Goal: Task Accomplishment & Management: Complete application form

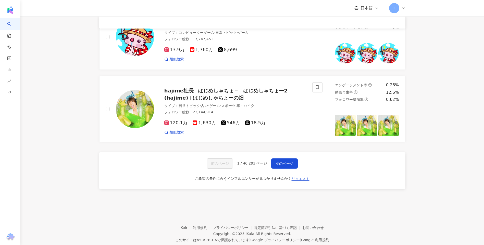
scroll to position [819, 0]
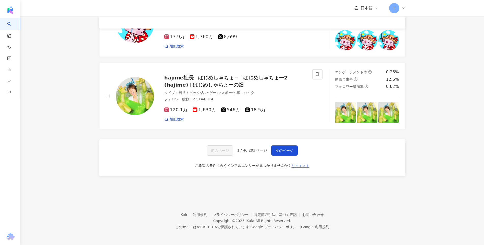
click at [297, 167] on span "リクエスト" at bounding box center [301, 166] width 18 height 4
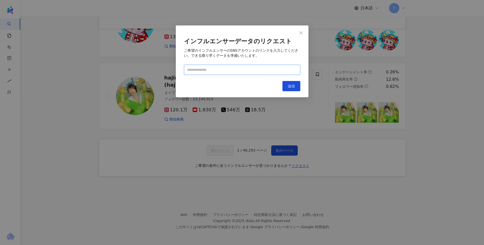
click at [236, 72] on input "text" at bounding box center [242, 70] width 116 height 10
paste input "**********"
type input "**********"
click at [290, 84] on span "送信" at bounding box center [291, 86] width 7 height 4
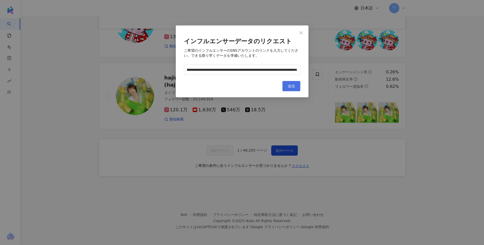
scroll to position [0, 0]
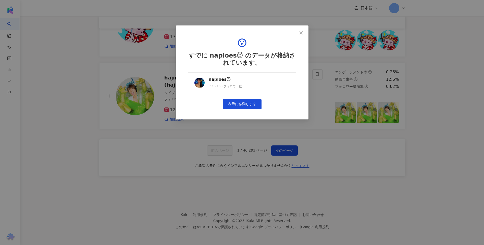
click at [237, 74] on link "naploes😈 115,100 フォロワー数" at bounding box center [242, 82] width 108 height 21
click at [301, 31] on icon "close" at bounding box center [301, 33] width 4 height 4
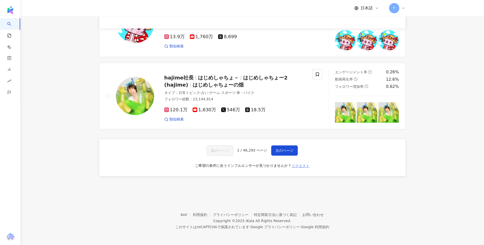
click at [300, 169] on button "リクエスト" at bounding box center [300, 166] width 18 height 8
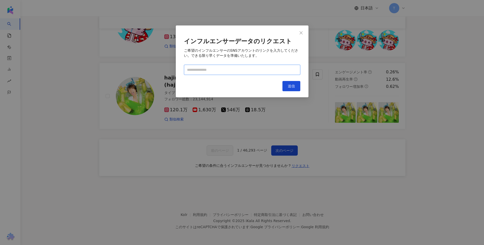
click at [239, 70] on input "text" at bounding box center [242, 70] width 116 height 10
paste input "**********"
type input "**********"
click at [292, 83] on button "送信" at bounding box center [291, 86] width 18 height 10
click at [318, 138] on div "**********" at bounding box center [242, 122] width 484 height 245
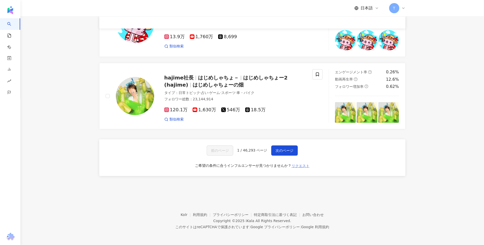
click at [299, 165] on span "リクエスト" at bounding box center [301, 166] width 18 height 4
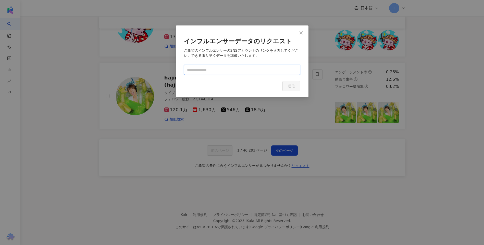
paste input "**********"
type input "**********"
click at [248, 76] on div "**********" at bounding box center [242, 62] width 133 height 72
click at [253, 72] on input "**********" at bounding box center [242, 70] width 116 height 10
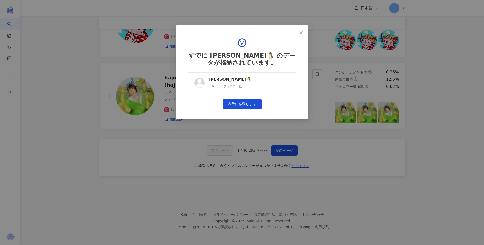
click at [260, 81] on link "GifeJuntharat🐧 197,300 フォロワー数" at bounding box center [242, 82] width 108 height 21
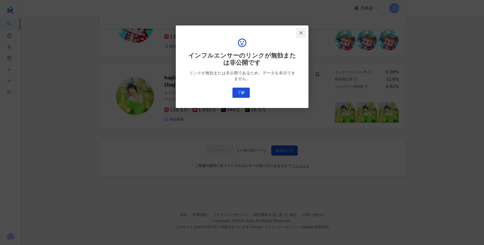
click at [301, 37] on button "Close" at bounding box center [301, 33] width 10 height 10
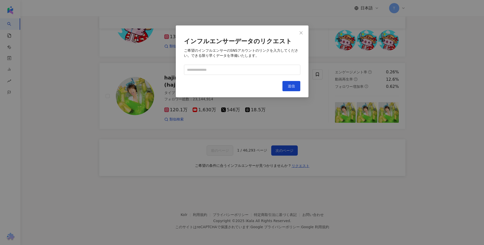
click at [300, 157] on div "インフルエンサーデータのリクエスト ご希望のインフルエンサーのSNSアカウントのリンクを入力してください。できる限り早くデータを準備いたします。 キャンセル …" at bounding box center [242, 122] width 484 height 245
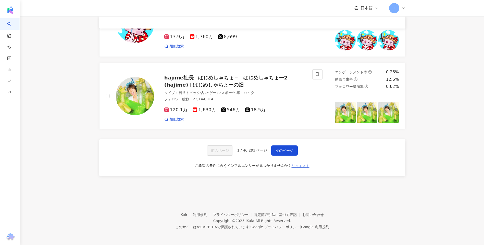
click at [297, 163] on button "リクエスト" at bounding box center [300, 166] width 18 height 8
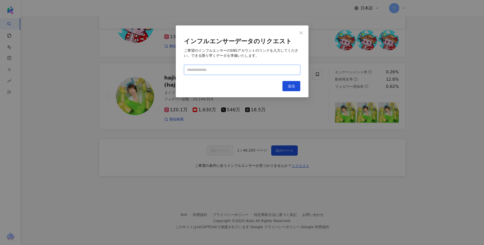
click at [216, 66] on input "text" at bounding box center [242, 70] width 116 height 10
paste input "**********"
type input "**********"
click at [289, 85] on span "送信" at bounding box center [291, 86] width 7 height 4
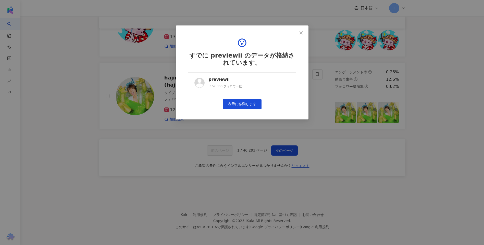
click at [289, 85] on link "previewii 152,300 フォロワー数" at bounding box center [242, 82] width 108 height 21
click at [302, 32] on icon "close" at bounding box center [301, 32] width 3 height 3
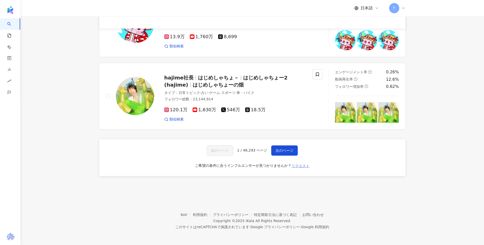
click at [303, 168] on span "リクエスト" at bounding box center [301, 166] width 18 height 4
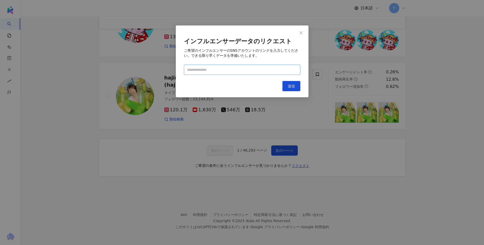
click at [213, 69] on input "text" at bounding box center [242, 70] width 116 height 10
paste input "**********"
type input "**********"
click at [287, 92] on div "**********" at bounding box center [242, 62] width 133 height 72
click at [288, 90] on button "送信" at bounding box center [291, 86] width 18 height 10
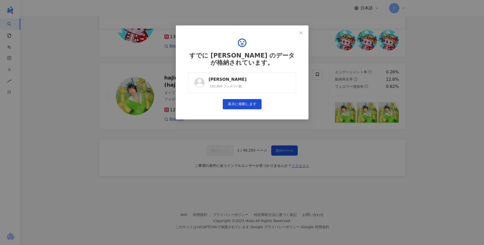
click at [288, 90] on link "aldo jus 102,800 フォロワー数" at bounding box center [242, 82] width 108 height 21
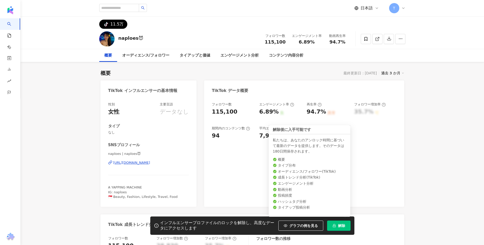
click at [338, 225] on span "解除" at bounding box center [341, 226] width 7 height 4
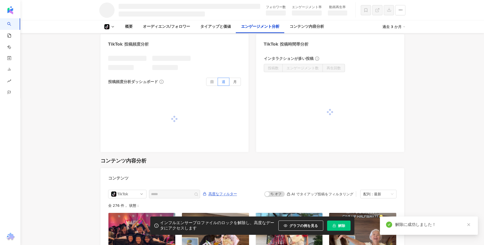
scroll to position [674, 0]
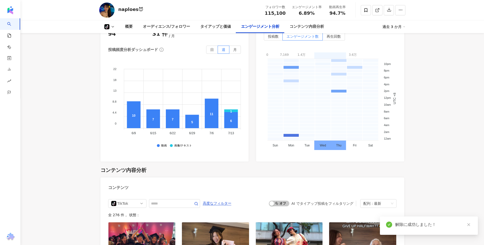
scroll to position [1009, 0]
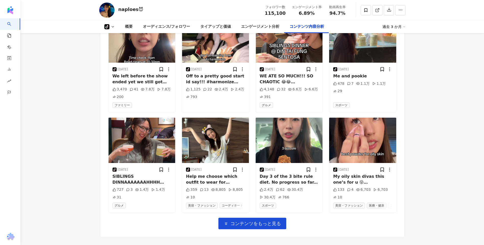
scroll to position [1163, 0]
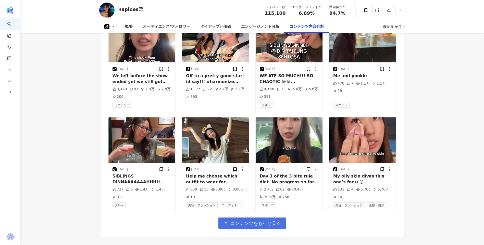
click at [253, 227] on span "コンテンツをもっと見る" at bounding box center [255, 224] width 51 height 6
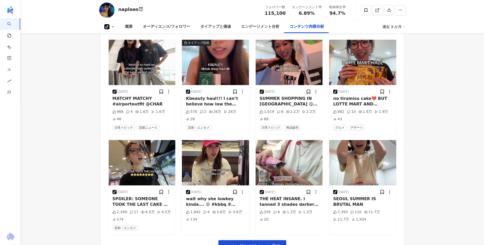
scroll to position [1494, 0]
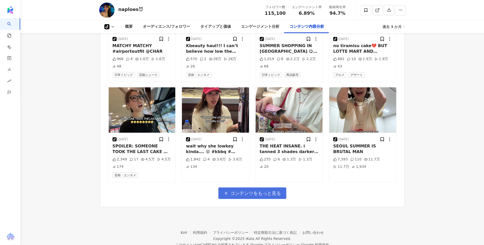
click at [233, 196] on span "コンテンツをもっと見る" at bounding box center [255, 194] width 51 height 6
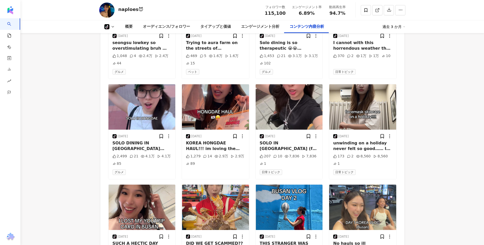
scroll to position [1775, 0]
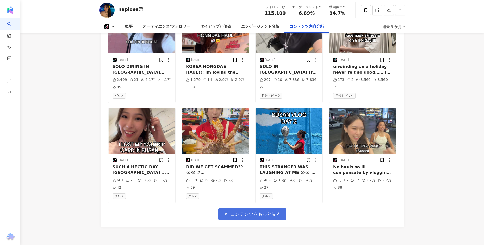
click at [265, 217] on span "コンテンツをもっと見る" at bounding box center [255, 215] width 51 height 6
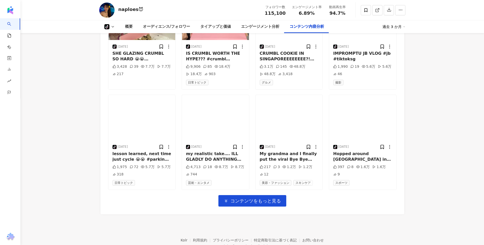
scroll to position [2123, 0]
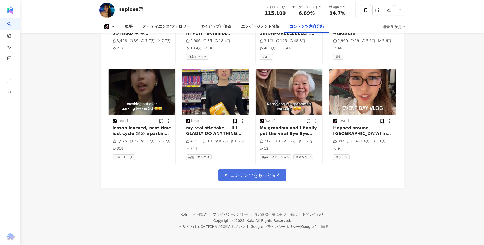
click at [253, 176] on span "コンテンツをもっと見る" at bounding box center [255, 176] width 51 height 6
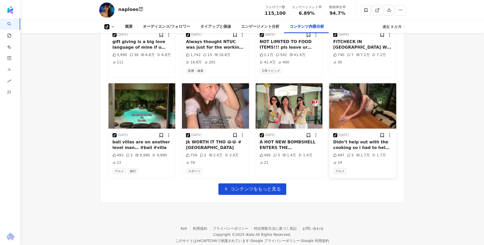
scroll to position [2404, 0]
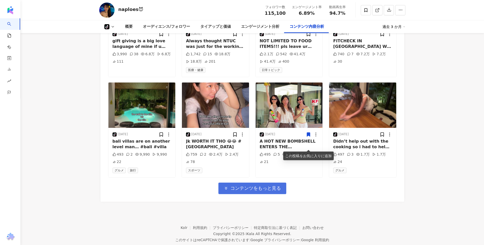
click at [277, 191] on span "コンテンツをもっと見る" at bounding box center [255, 189] width 51 height 6
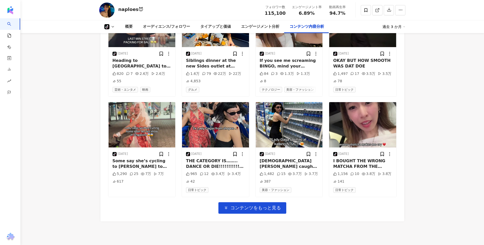
scroll to position [2730, 0]
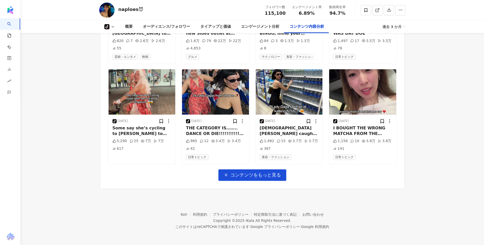
click at [251, 178] on span "コンテンツをもっと見る" at bounding box center [255, 175] width 51 height 6
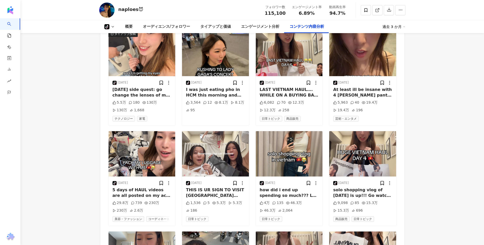
scroll to position [3036, 0]
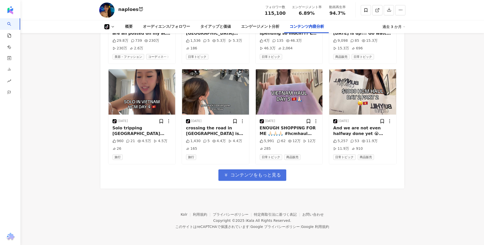
click at [265, 170] on button "コンテンツをもっと見る" at bounding box center [252, 175] width 68 height 11
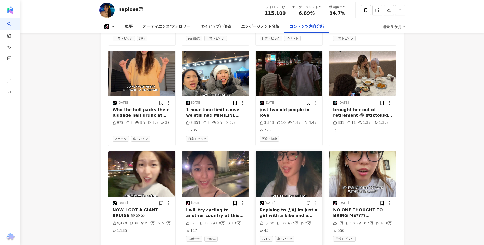
scroll to position [3337, 0]
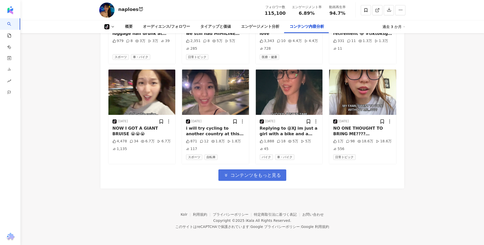
click at [251, 176] on span "コンテンツをもっと見る" at bounding box center [255, 176] width 51 height 6
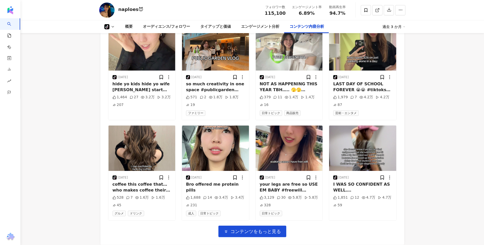
scroll to position [3639, 0]
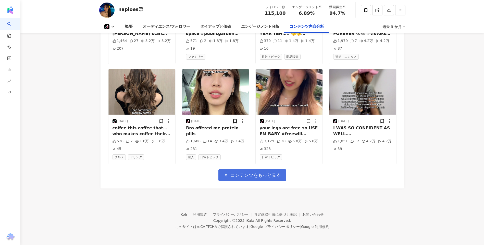
click at [263, 173] on span "コンテンツをもっと見る" at bounding box center [255, 176] width 51 height 6
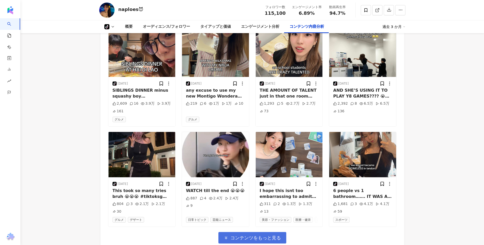
scroll to position [3945, 0]
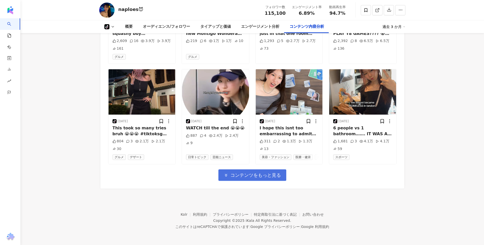
click at [261, 175] on button "コンテンツをもっと見る" at bounding box center [252, 175] width 68 height 11
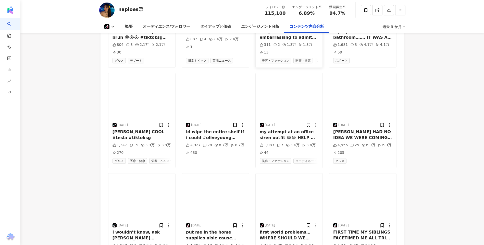
scroll to position [4226, 0]
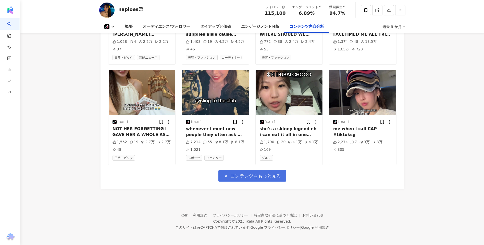
click at [259, 182] on button "コンテンツをもっと見る" at bounding box center [252, 175] width 68 height 11
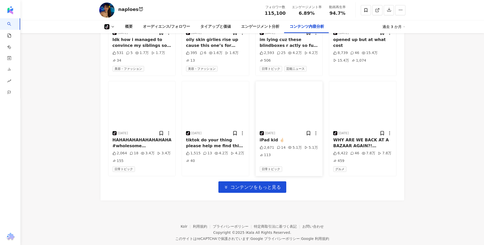
scroll to position [4559, 0]
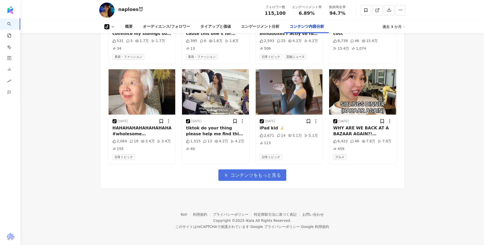
click at [253, 175] on span "コンテンツをもっと見る" at bounding box center [255, 176] width 51 height 6
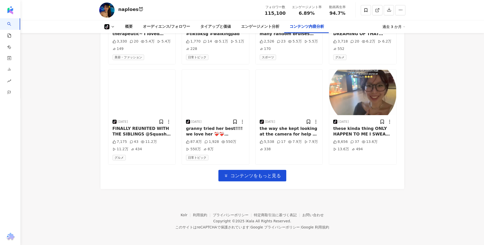
scroll to position [4861, 0]
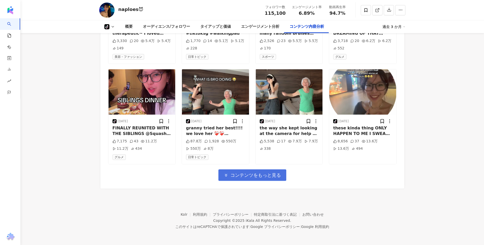
click at [255, 176] on span "コンテンツをもっと見る" at bounding box center [255, 176] width 51 height 6
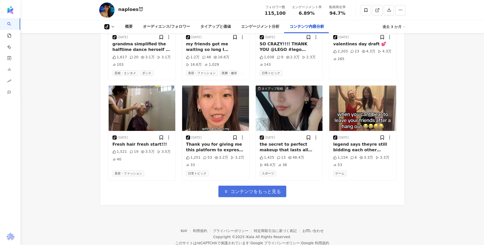
scroll to position [5116, 0]
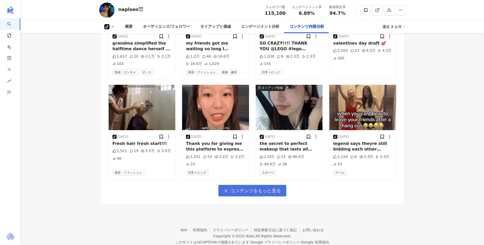
click at [250, 194] on span "コンテンツをもっと見る" at bounding box center [255, 191] width 51 height 6
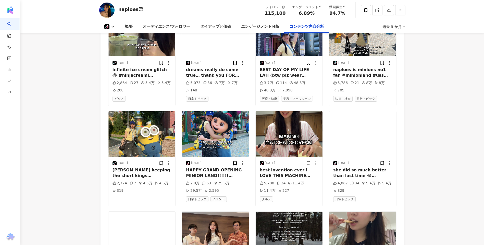
scroll to position [5320, 0]
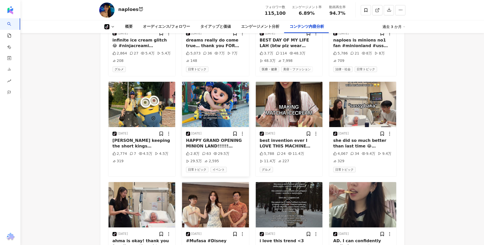
click at [225, 127] on img "button" at bounding box center [215, 104] width 67 height 45
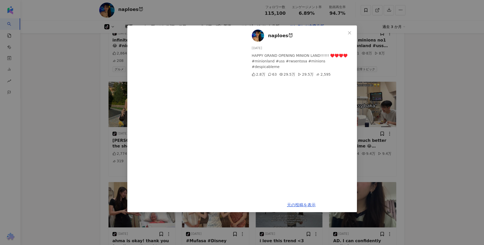
click at [424, 129] on div "naploes😈 2025/02/14 HAPPY GRAND OPENING MINION LAND!!!!!! ♥️♥️♥️♥️ #minionland …" at bounding box center [242, 122] width 484 height 245
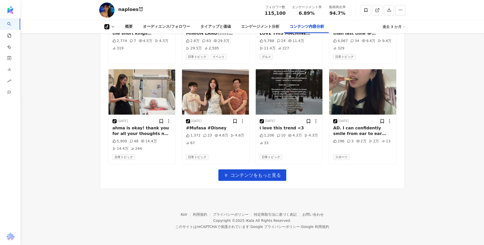
scroll to position [5471, 0]
click at [239, 176] on span "コンテンツをもっと見る" at bounding box center [255, 176] width 51 height 6
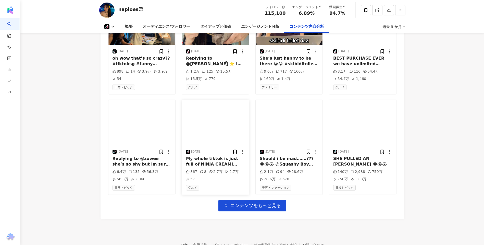
scroll to position [5752, 0]
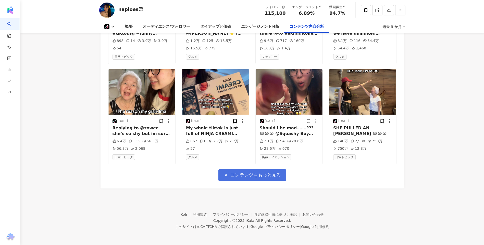
click at [245, 178] on span "コンテンツをもっと見る" at bounding box center [255, 175] width 51 height 6
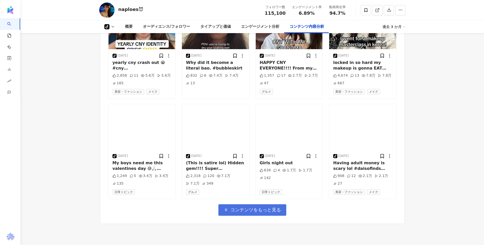
scroll to position [6033, 0]
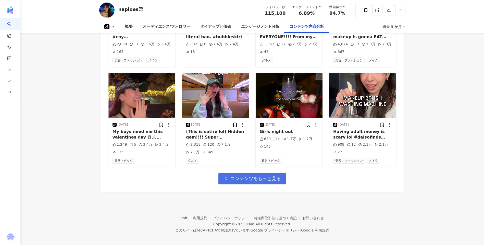
click at [257, 182] on span "コンテンツをもっと見る" at bounding box center [255, 179] width 51 height 6
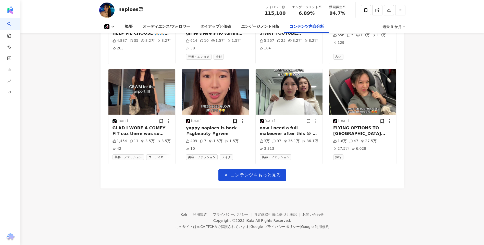
scroll to position [6384, 0]
click at [244, 176] on span "コンテンツをもっと見る" at bounding box center [255, 175] width 51 height 6
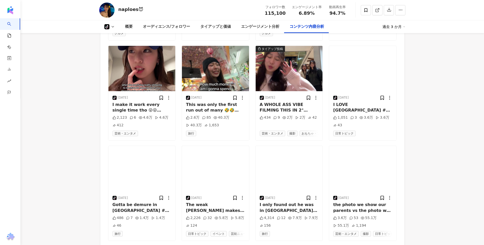
scroll to position [6639, 0]
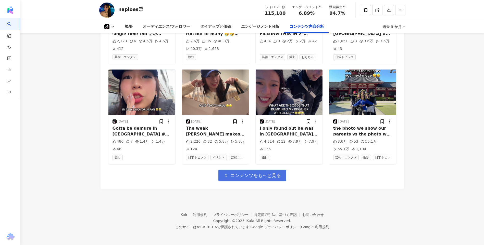
click at [254, 179] on span "コンテンツをもっと見る" at bounding box center [255, 176] width 51 height 6
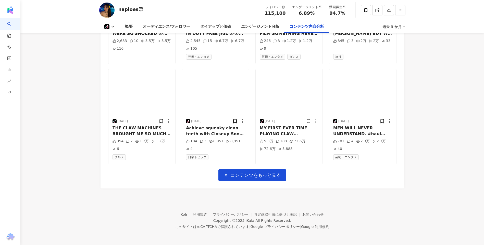
scroll to position [6988, 0]
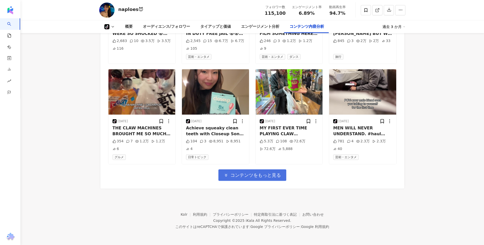
click at [253, 178] on span "コンテンツをもっと見る" at bounding box center [255, 176] width 51 height 6
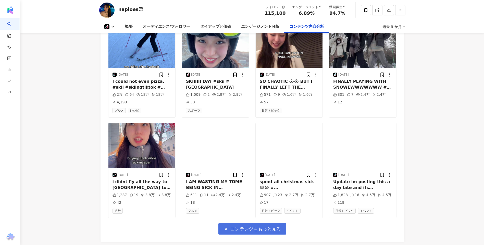
scroll to position [7292, 0]
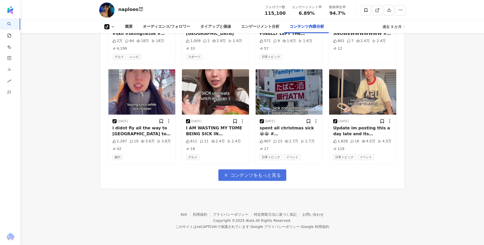
click at [253, 177] on span "コンテンツをもっと見る" at bounding box center [255, 176] width 51 height 6
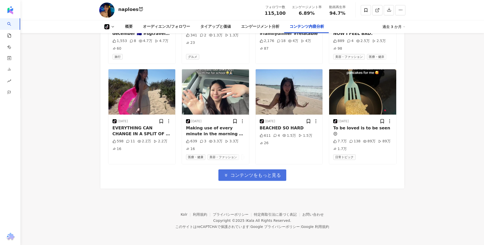
scroll to position [7553, 0]
click at [248, 178] on span "コンテンツをもっと見る" at bounding box center [255, 176] width 51 height 6
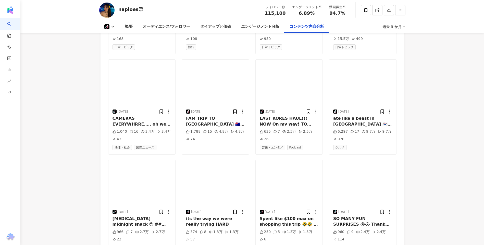
scroll to position [7895, 0]
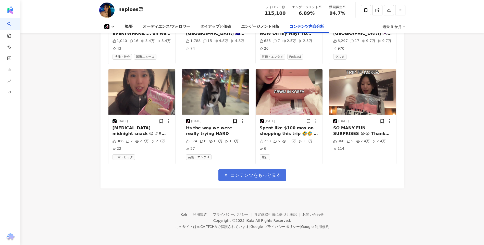
click at [245, 178] on span "コンテンツをもっと見る" at bounding box center [255, 176] width 51 height 6
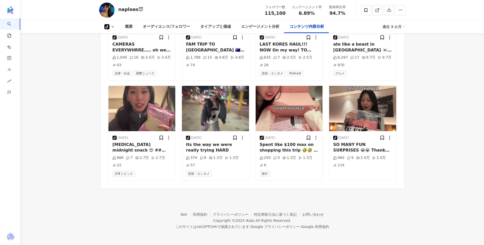
scroll to position [7883, 0]
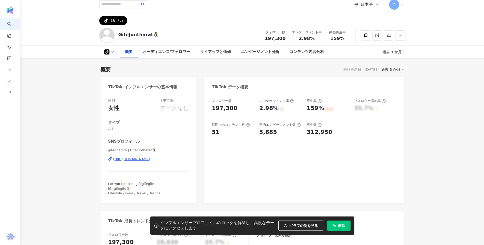
scroll to position [281, 0]
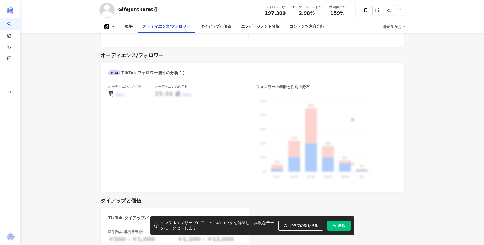
click at [341, 225] on span "解除" at bounding box center [341, 226] width 7 height 4
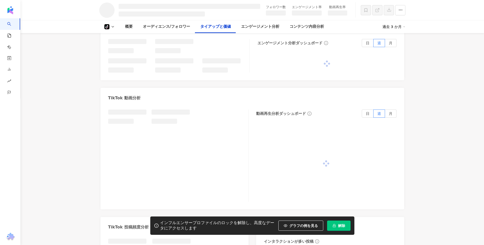
scroll to position [423, 0]
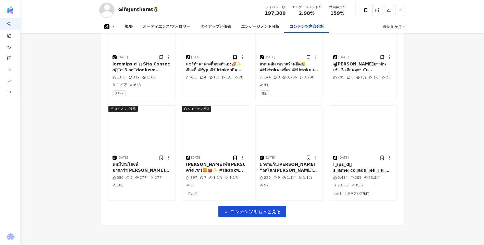
scroll to position [1199, 0]
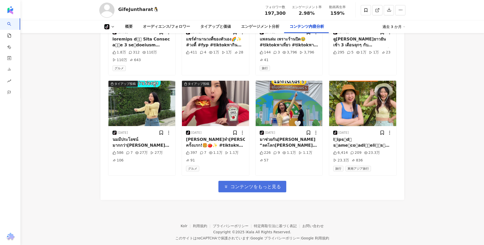
click at [242, 187] on span "コンテンツをもっと見る" at bounding box center [255, 187] width 51 height 6
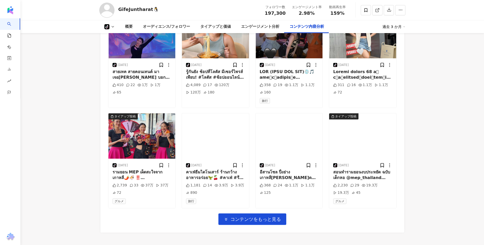
scroll to position [1494, 0]
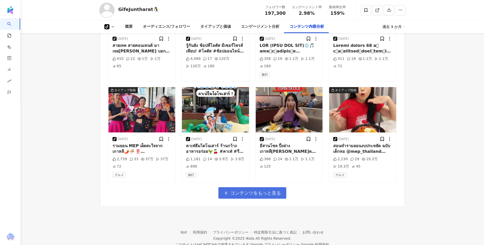
click at [252, 198] on button "コンテンツをもっと見る" at bounding box center [252, 193] width 68 height 11
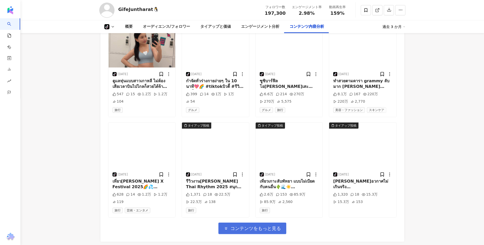
scroll to position [1769, 0]
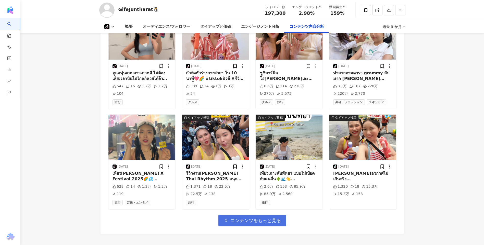
click at [249, 223] on span "コンテンツをもっと見る" at bounding box center [255, 221] width 51 height 6
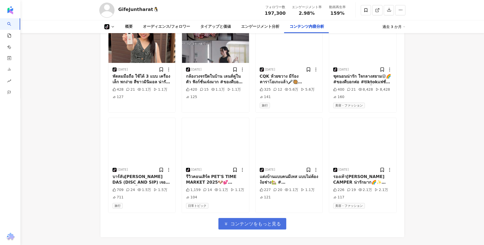
scroll to position [2067, 0]
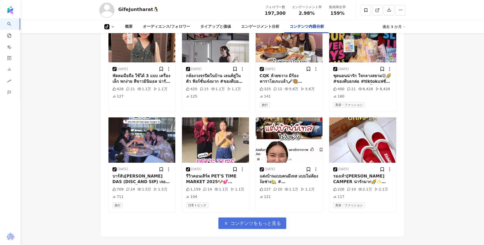
click at [249, 223] on span "コンテンツをもっと見る" at bounding box center [255, 224] width 51 height 6
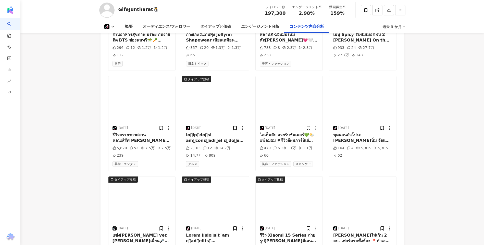
scroll to position [2391, 0]
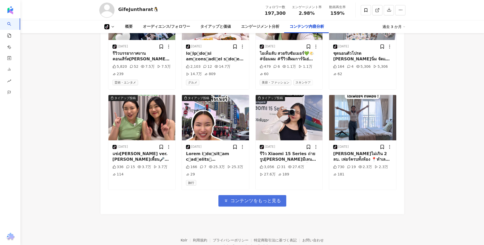
click at [250, 202] on span "コンテンツをもっと見る" at bounding box center [255, 201] width 51 height 6
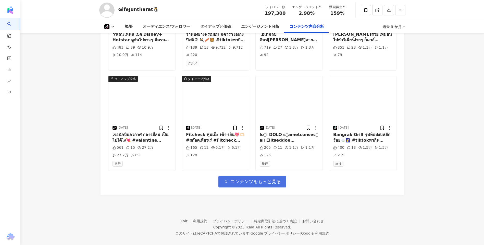
scroll to position [2719, 0]
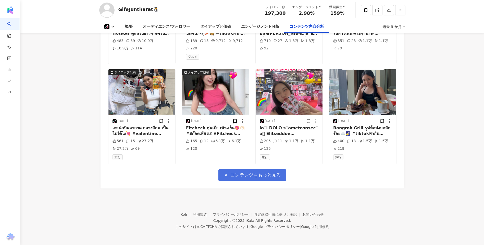
click at [255, 175] on span "コンテンツをもっと見る" at bounding box center [255, 175] width 51 height 6
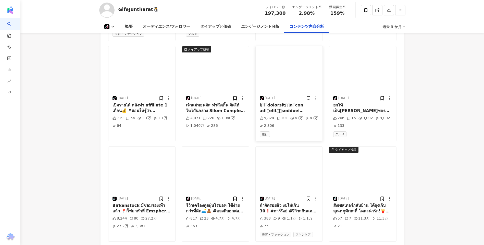
scroll to position [2999, 0]
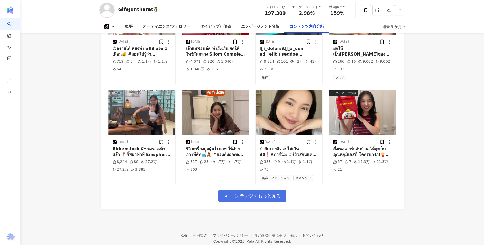
click at [255, 196] on span "コンテンツをもっと見る" at bounding box center [255, 196] width 51 height 6
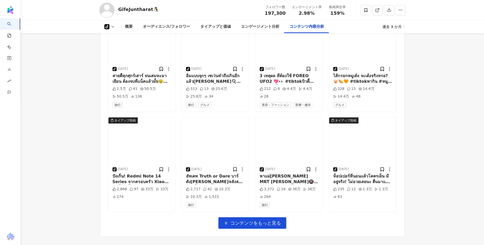
scroll to position [3322, 0]
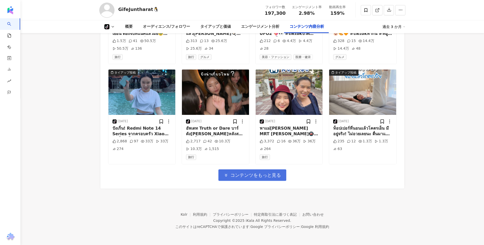
click at [252, 178] on span "コンテンツをもっと見る" at bounding box center [255, 176] width 51 height 6
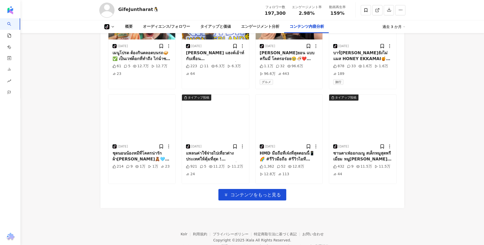
scroll to position [3618, 0]
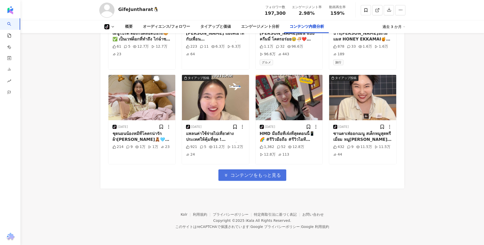
click at [250, 171] on button "コンテンツをもっと見る" at bounding box center [252, 175] width 68 height 11
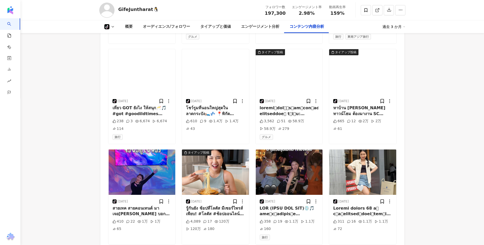
scroll to position [1084, 0]
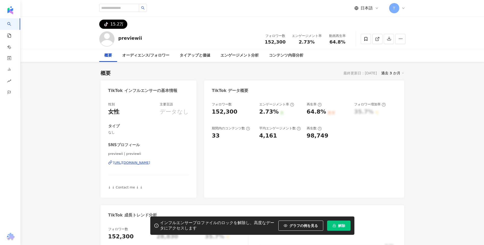
click at [345, 227] on button "解除" at bounding box center [338, 226] width 23 height 10
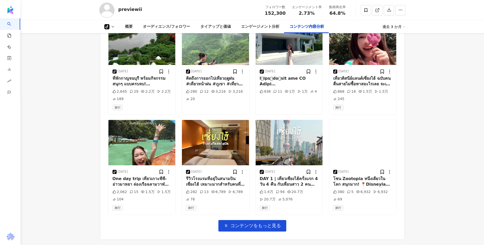
scroll to position [1202, 0]
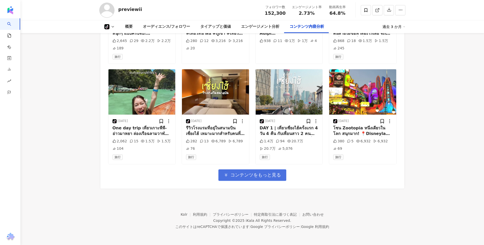
click at [275, 178] on span "コンテンツをもっと見る" at bounding box center [255, 175] width 51 height 6
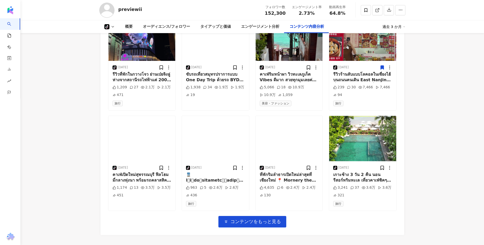
scroll to position [1457, 0]
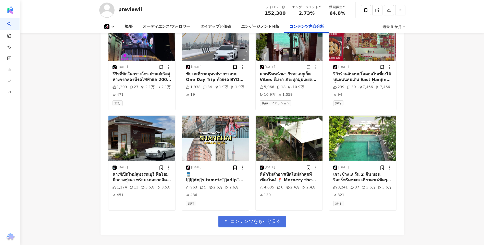
click at [244, 216] on button "コンテンツをもっと見る" at bounding box center [252, 221] width 68 height 11
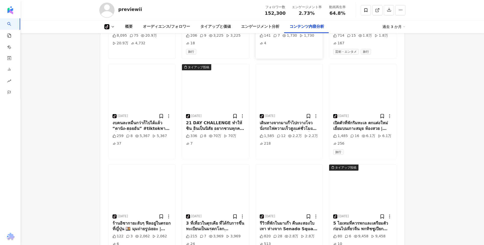
scroll to position [1763, 0]
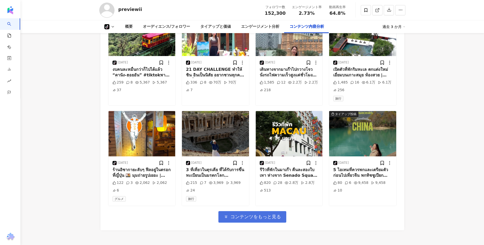
click at [259, 214] on button "コンテンツをもっと見る" at bounding box center [252, 217] width 68 height 11
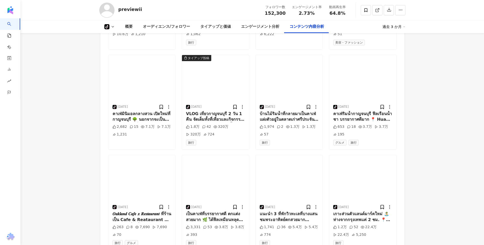
scroll to position [2069, 0]
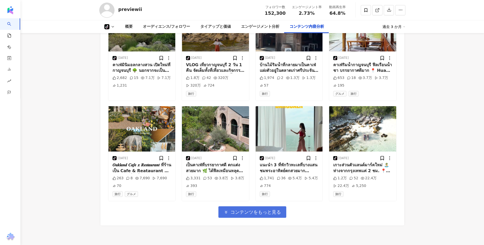
click at [256, 212] on span "コンテンツをもっと見る" at bounding box center [255, 213] width 51 height 6
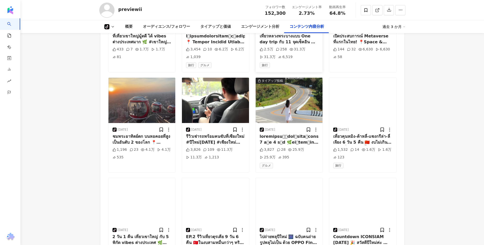
scroll to position [2375, 0]
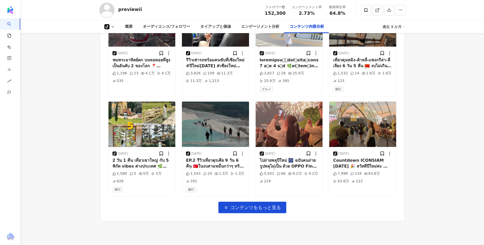
click at [256, 213] on button "コンテンツをもっと見る" at bounding box center [252, 207] width 68 height 11
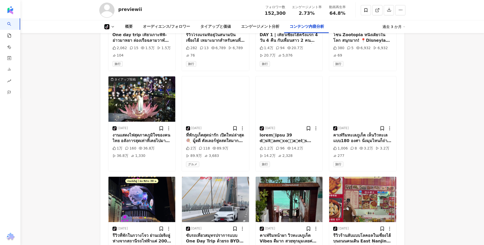
scroll to position [1293, 0]
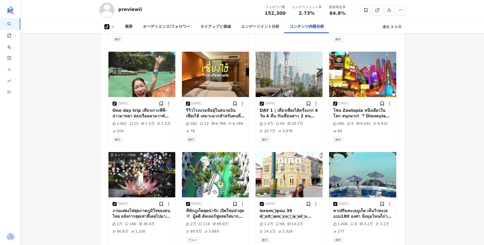
scroll to position [1191, 0]
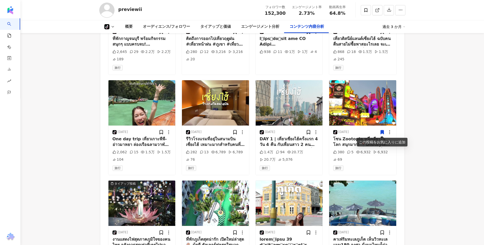
click at [428, 125] on main "tiktok-icon 15.2万 previewii フォロワー数 152,300 エンゲージメント率 2.73% 動画再生率 64.8% tiktok-i…" at bounding box center [252, 158] width 464 height 2664
click at [369, 107] on img "button" at bounding box center [362, 102] width 67 height 45
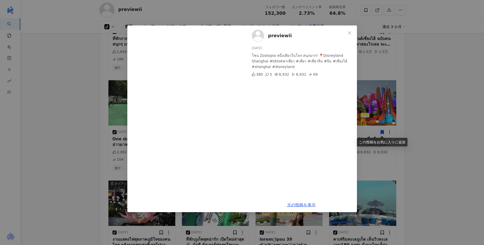
click at [412, 91] on div "previewii 2025/05/11 โซน Zootopia หนึ่งเดียวในโลก สนุกมาก! 📍Disneyland Shanghai…" at bounding box center [242, 122] width 484 height 245
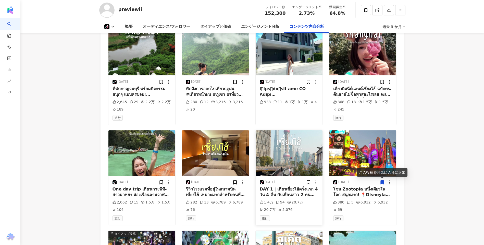
scroll to position [1089, 0]
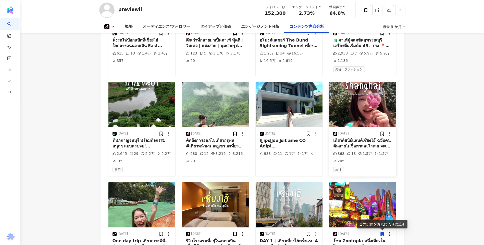
click at [352, 101] on img "button" at bounding box center [362, 104] width 67 height 45
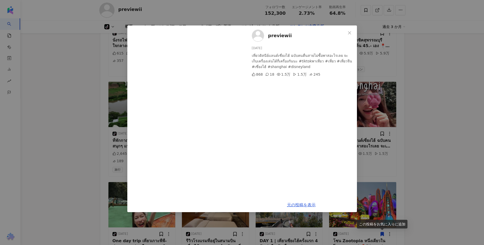
click at [427, 109] on div "previewii 2025/05/22 เที่ยวดิสนีย์แลนด์เซี่ยงไฮ้ ฉบับคนตื่นสายไม่ซื้อพาสอะไรเลย…" at bounding box center [242, 122] width 484 height 245
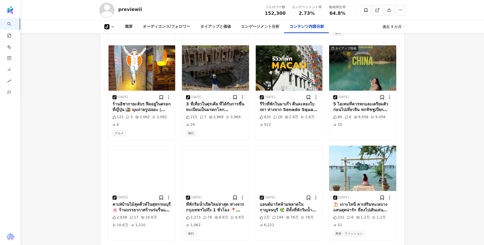
scroll to position [1905, 0]
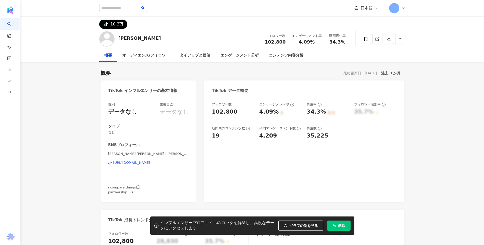
click at [347, 225] on button "解除" at bounding box center [338, 226] width 23 height 10
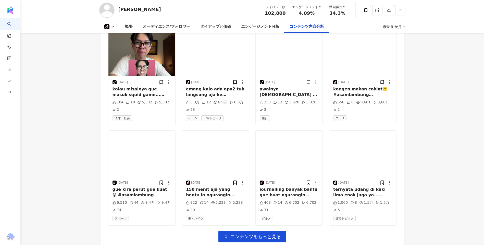
scroll to position [1199, 0]
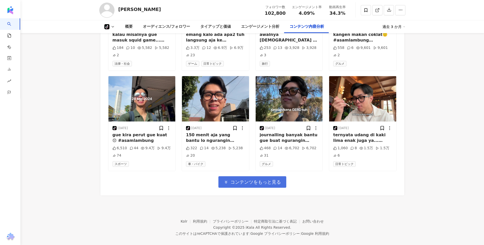
click at [254, 182] on span "コンテンツをもっと見る" at bounding box center [255, 183] width 51 height 6
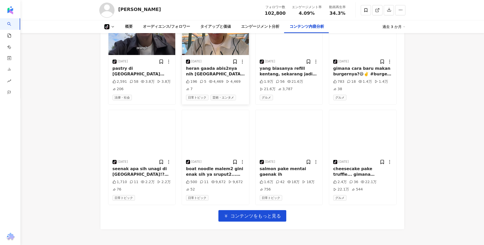
scroll to position [1508, 0]
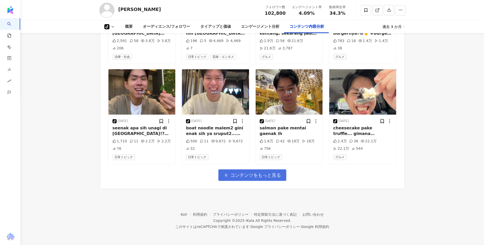
click at [248, 172] on button "コンテンツをもっと見る" at bounding box center [252, 175] width 68 height 11
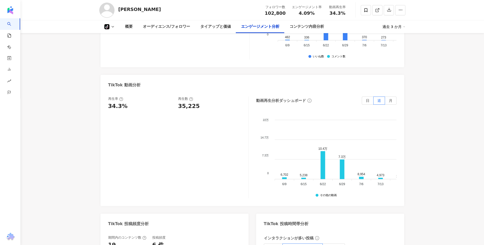
scroll to position [487, 0]
